Goal: Manage account settings

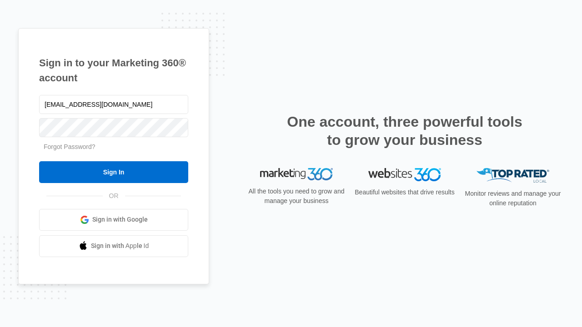
type input "[EMAIL_ADDRESS][DOMAIN_NAME]"
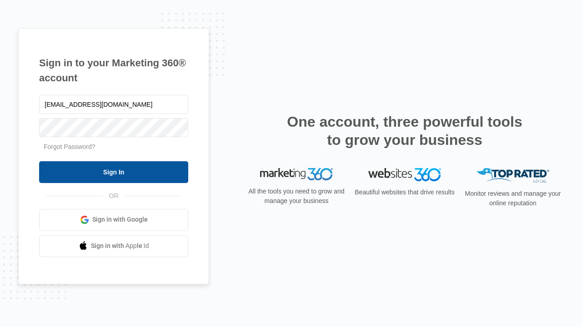
click at [114, 172] on input "Sign In" at bounding box center [113, 172] width 149 height 22
